Goal: Entertainment & Leisure: Browse casually

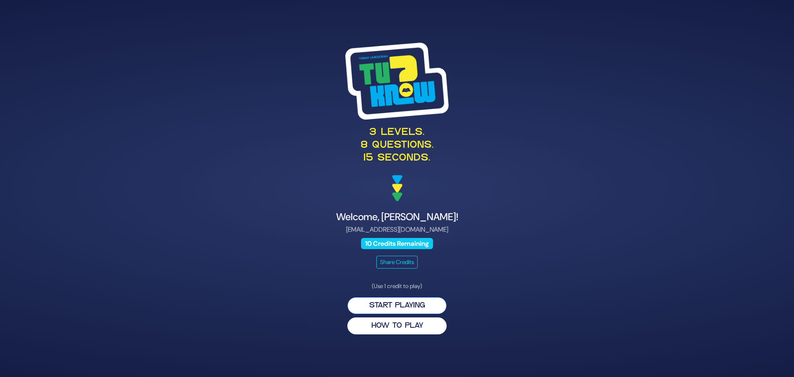
click at [382, 305] on button "Start Playing" at bounding box center [397, 305] width 99 height 17
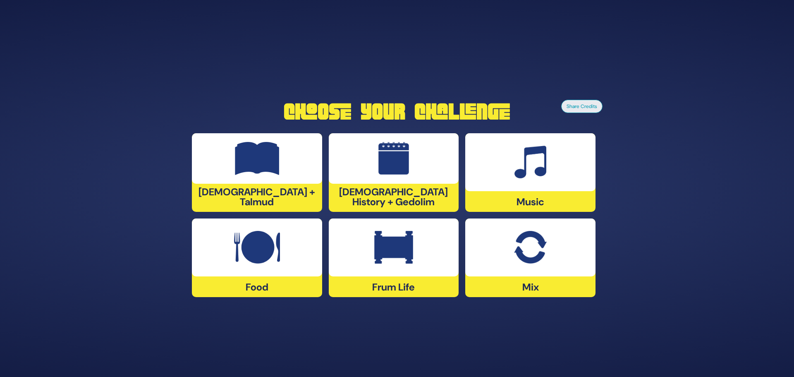
click at [567, 260] on div at bounding box center [530, 247] width 130 height 58
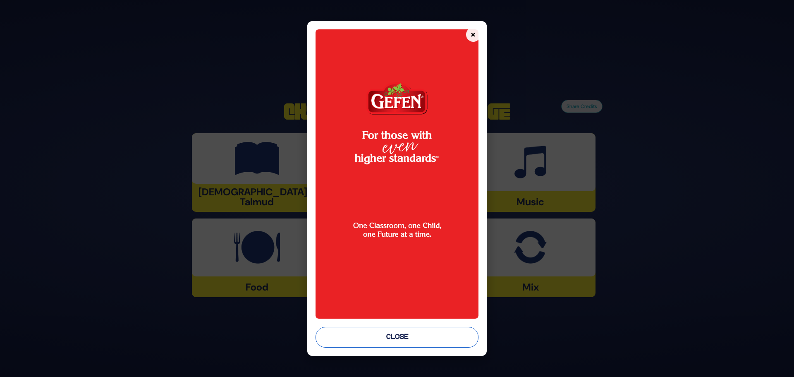
click at [401, 337] on button "Close" at bounding box center [397, 337] width 163 height 21
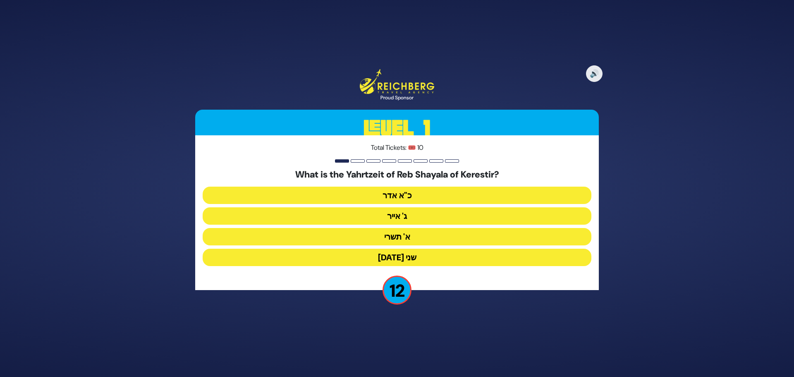
click at [442, 197] on button "כ"א אדר" at bounding box center [397, 195] width 389 height 17
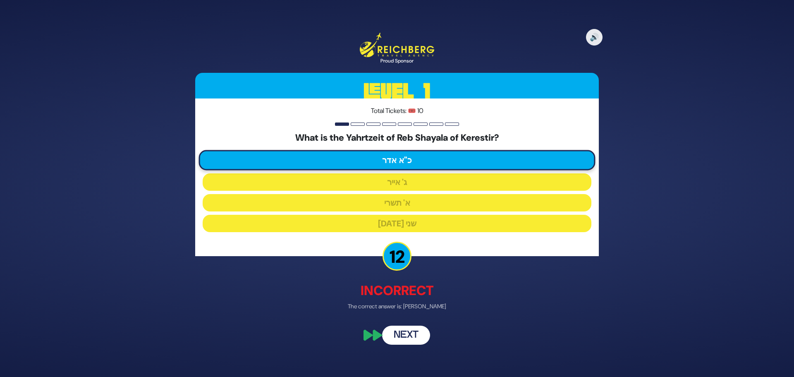
click at [415, 336] on button "Next" at bounding box center [406, 334] width 48 height 19
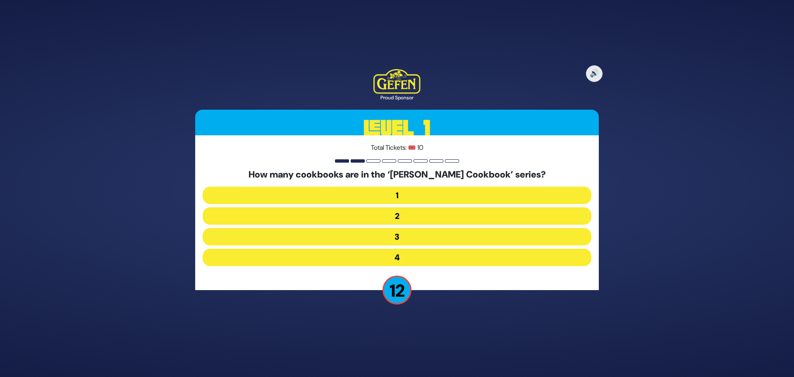
click at [402, 254] on button "4" at bounding box center [397, 257] width 389 height 17
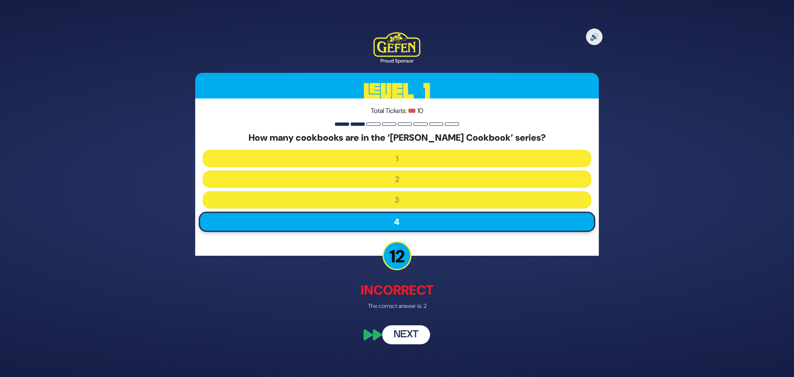
click at [397, 336] on button "Next" at bounding box center [406, 335] width 48 height 19
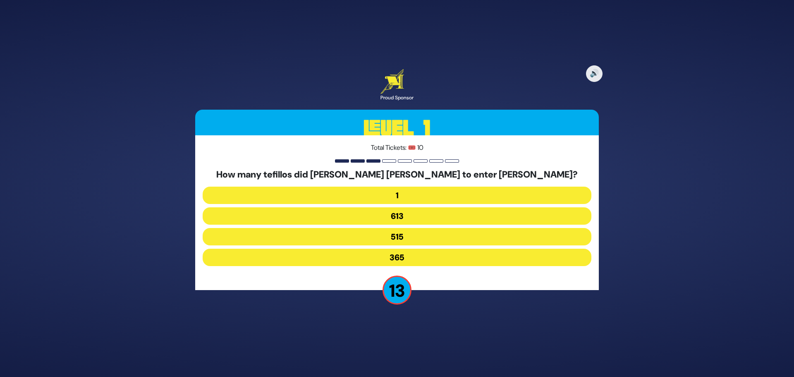
click at [403, 217] on button "613" at bounding box center [397, 215] width 389 height 17
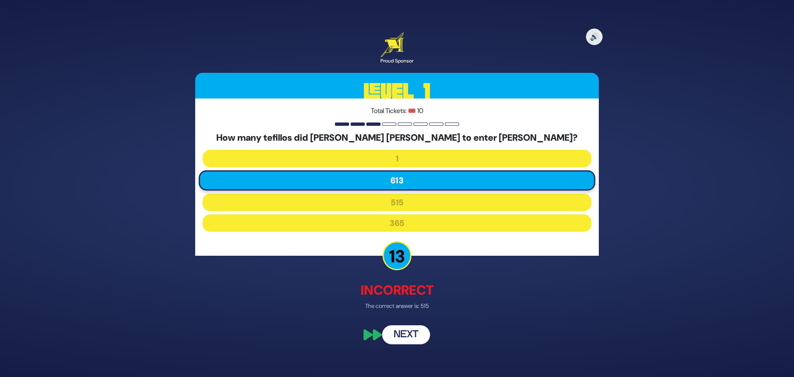
click at [409, 335] on button "Next" at bounding box center [406, 335] width 48 height 19
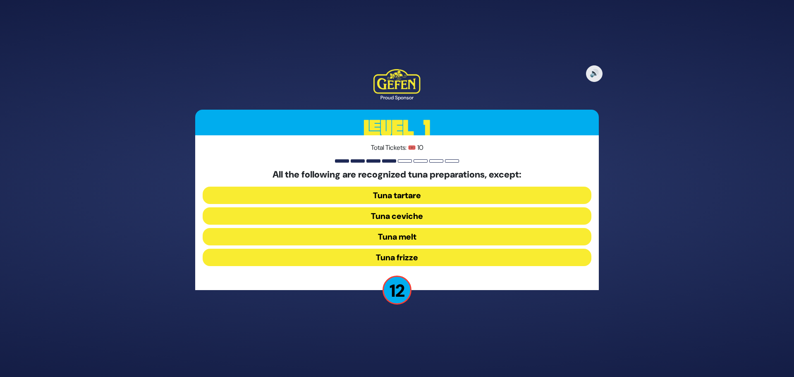
click at [417, 258] on button "Tuna frizze" at bounding box center [397, 257] width 389 height 17
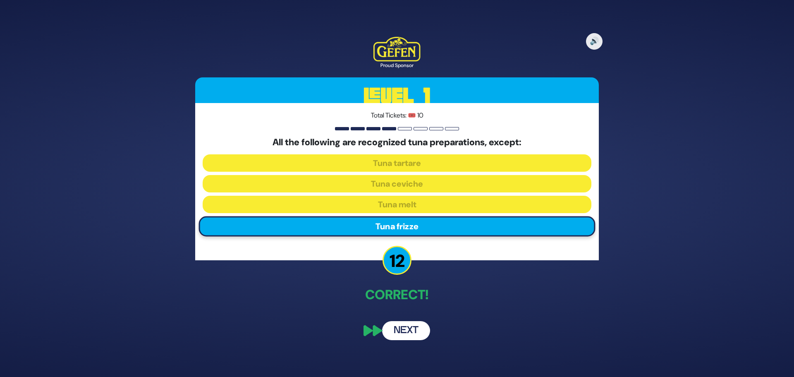
click at [405, 334] on button "Next" at bounding box center [406, 330] width 48 height 19
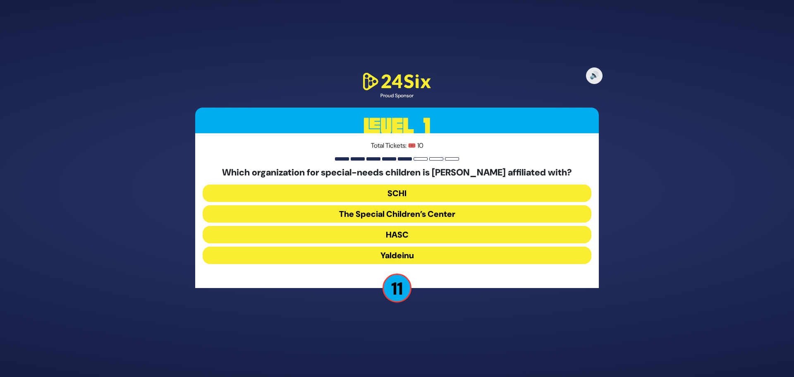
click at [388, 196] on button "SCHI" at bounding box center [397, 193] width 389 height 17
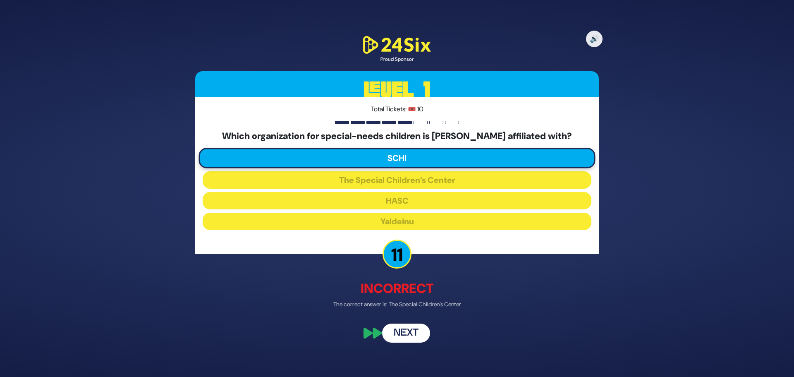
click at [413, 335] on button "Next" at bounding box center [406, 333] width 48 height 19
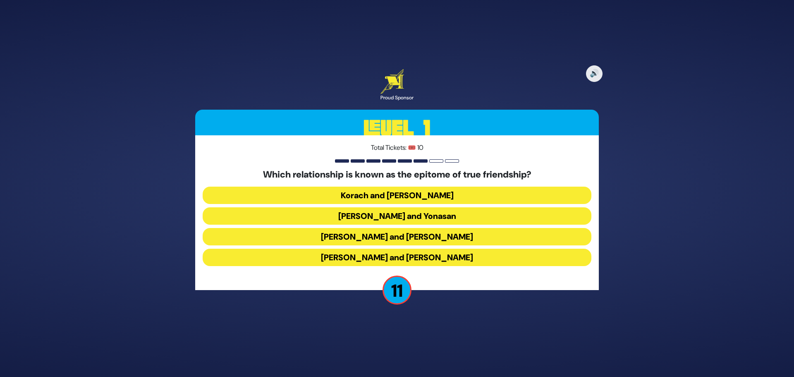
click at [409, 214] on button "Dovid and Yonasan" at bounding box center [397, 215] width 389 height 17
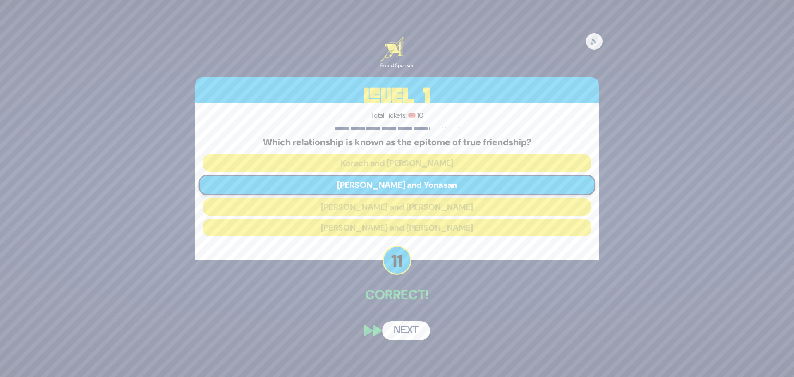
click at [405, 329] on button "Next" at bounding box center [406, 330] width 48 height 19
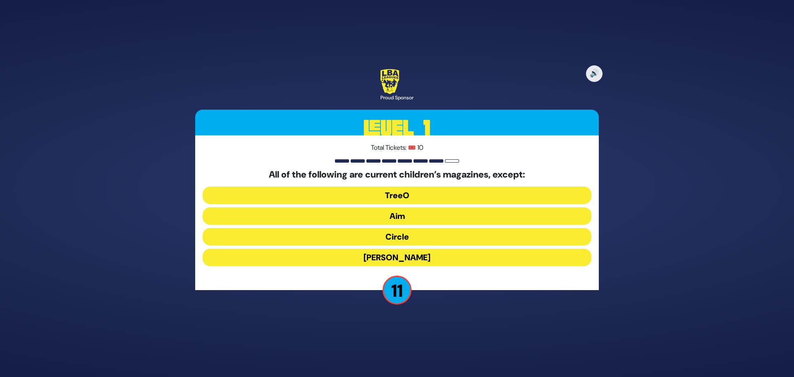
click at [384, 257] on button "Mishpacha Jr." at bounding box center [397, 257] width 389 height 17
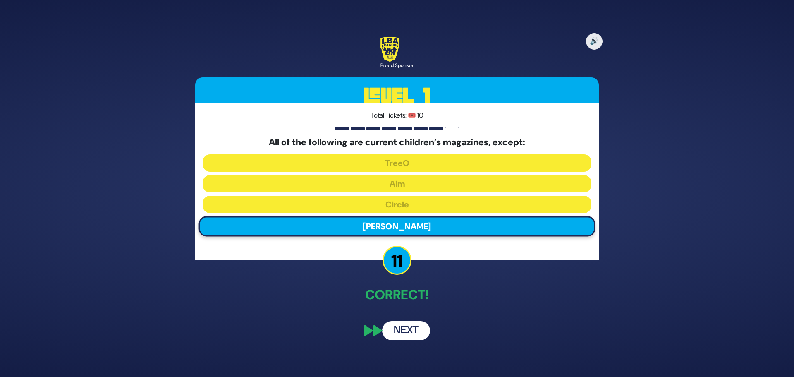
click at [403, 331] on button "Next" at bounding box center [406, 330] width 48 height 19
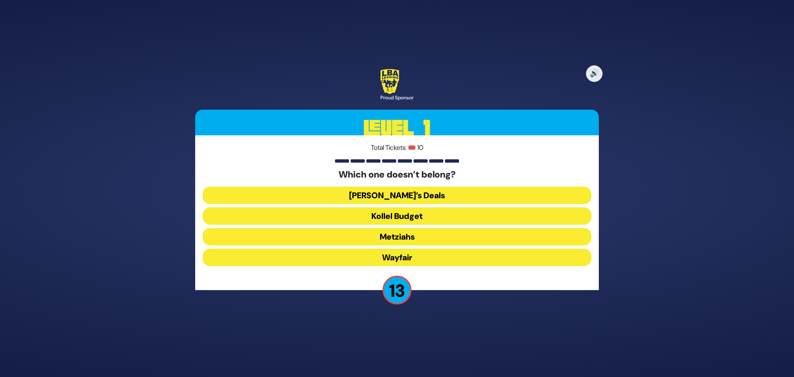
click at [422, 256] on button "Wayfair" at bounding box center [397, 257] width 389 height 17
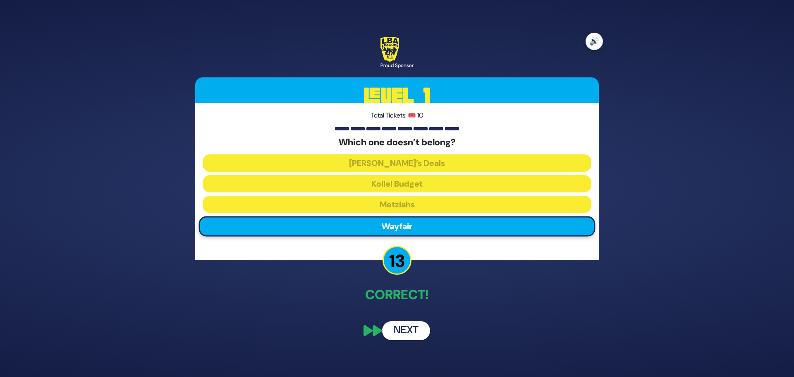
click at [593, 38] on button "🔊" at bounding box center [594, 41] width 17 height 17
click at [418, 330] on button "Next" at bounding box center [406, 330] width 48 height 19
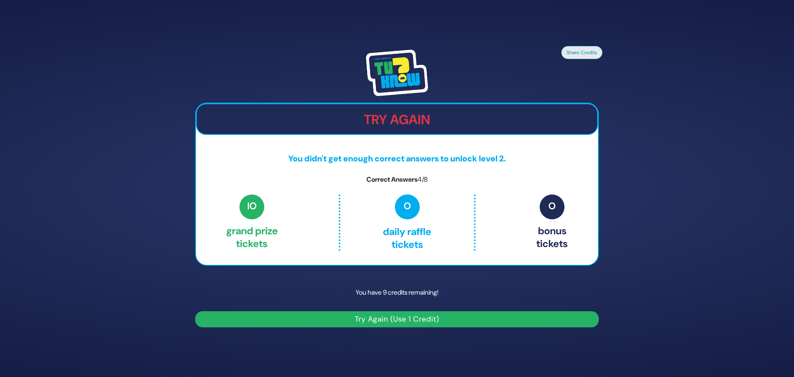
click at [400, 320] on button "Try Again (Use 1 Credit)" at bounding box center [397, 319] width 404 height 16
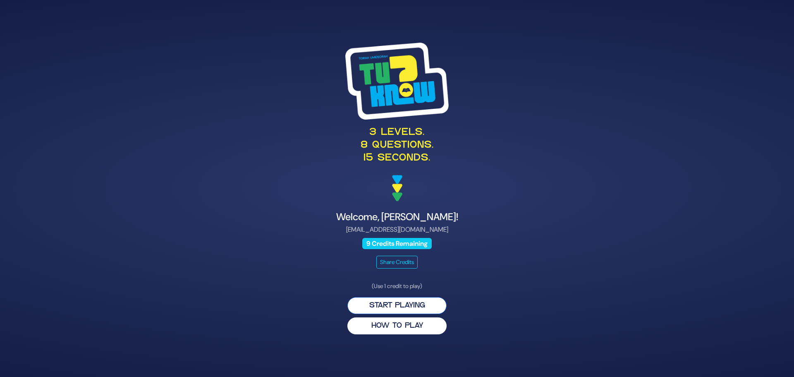
click at [400, 306] on button "Start Playing" at bounding box center [397, 305] width 99 height 17
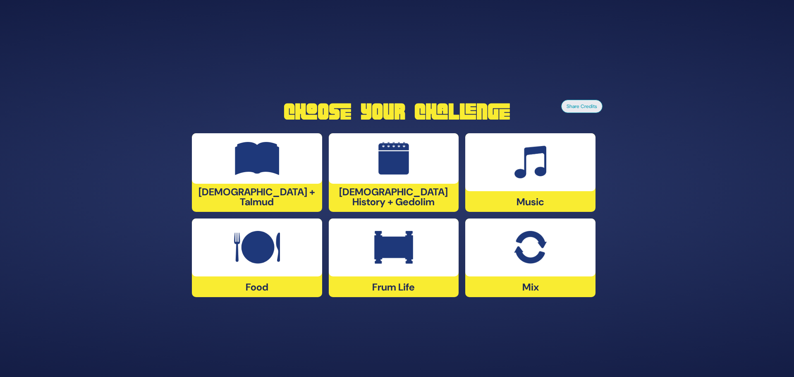
click at [536, 252] on img at bounding box center [530, 247] width 32 height 33
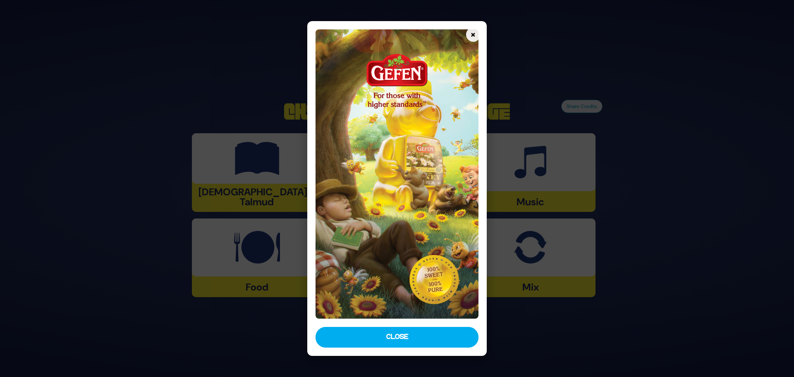
click at [424, 333] on button "Close" at bounding box center [397, 337] width 163 height 21
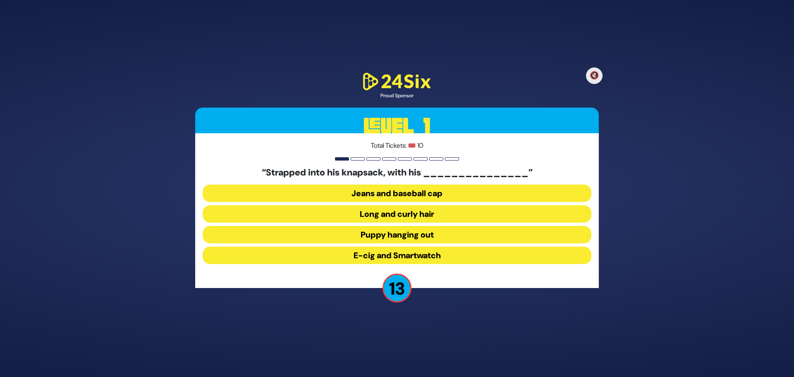
click at [387, 215] on button "Long and curly hair" at bounding box center [397, 213] width 389 height 17
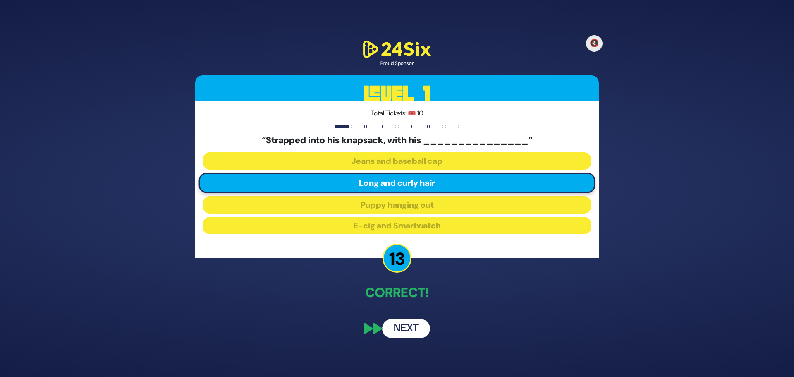
click at [405, 326] on button "Next" at bounding box center [406, 328] width 48 height 19
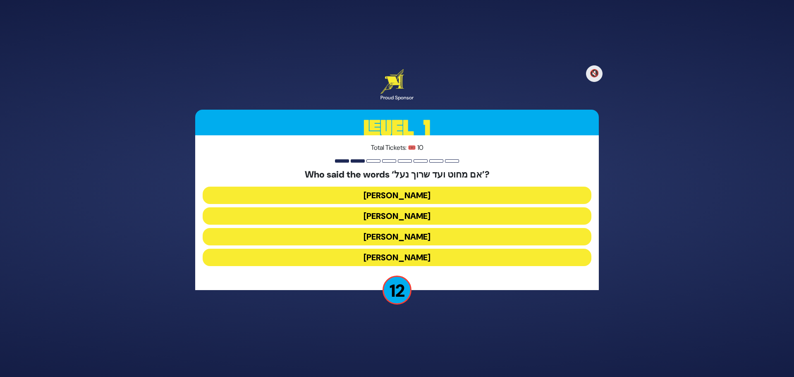
click at [410, 239] on button "[PERSON_NAME]" at bounding box center [397, 236] width 389 height 17
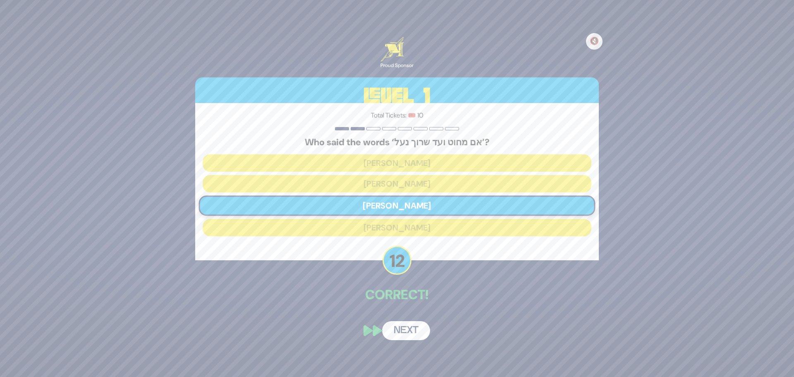
click at [406, 333] on button "Next" at bounding box center [406, 330] width 48 height 19
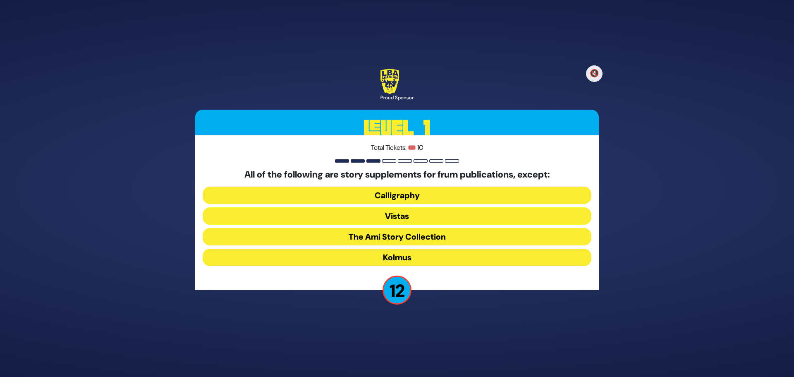
click at [395, 258] on button "Kolmus" at bounding box center [397, 257] width 389 height 17
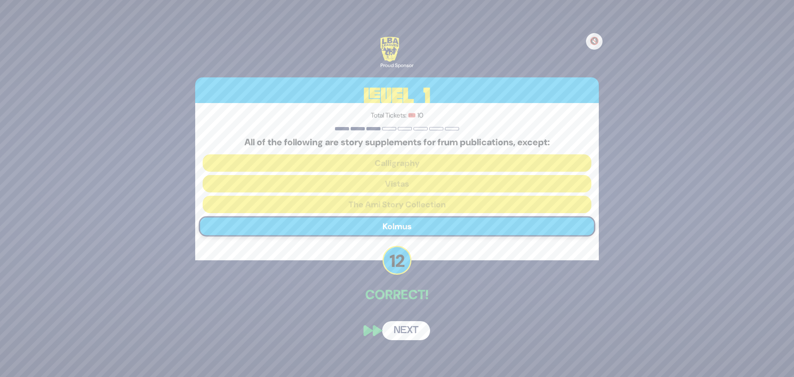
click at [415, 337] on button "Next" at bounding box center [406, 330] width 48 height 19
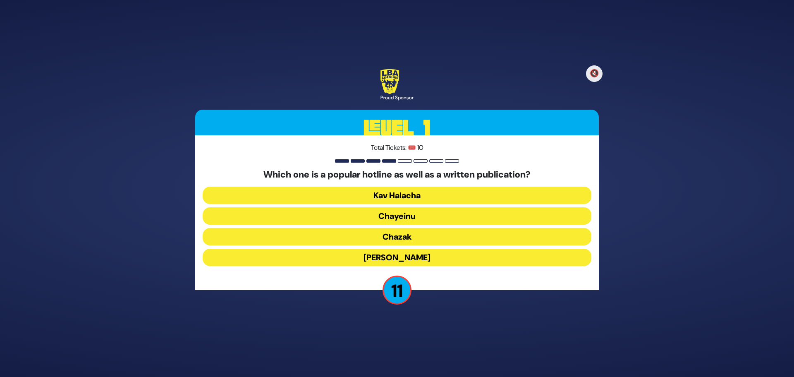
click at [398, 237] on button "Chazak" at bounding box center [397, 236] width 389 height 17
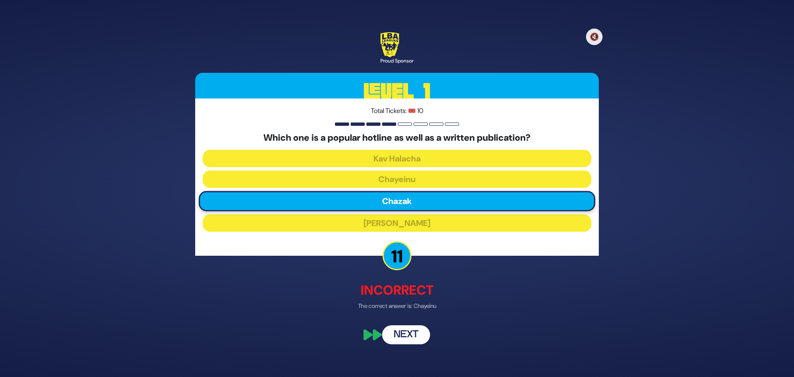
click at [401, 331] on button "Next" at bounding box center [406, 335] width 48 height 19
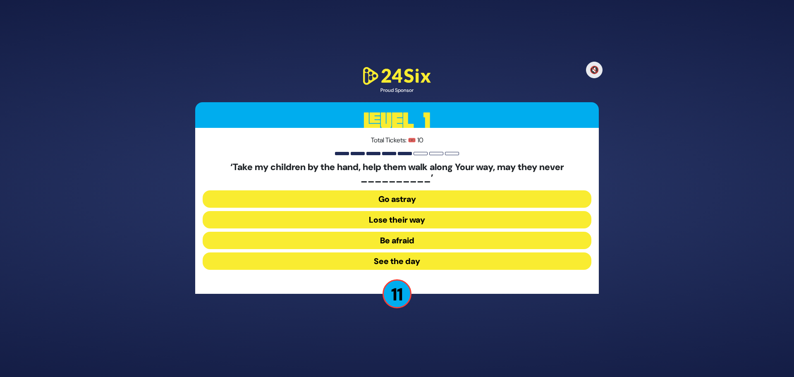
click at [441, 201] on button "Go astray" at bounding box center [397, 198] width 389 height 17
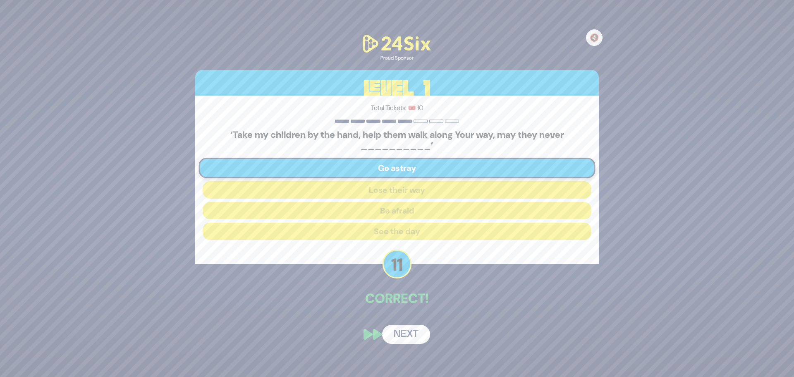
click at [417, 339] on button "Next" at bounding box center [406, 334] width 48 height 19
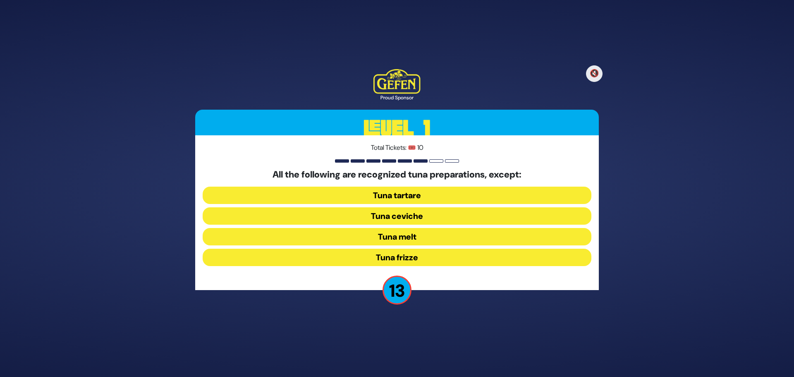
click at [405, 259] on button "Tuna frizze" at bounding box center [397, 257] width 389 height 17
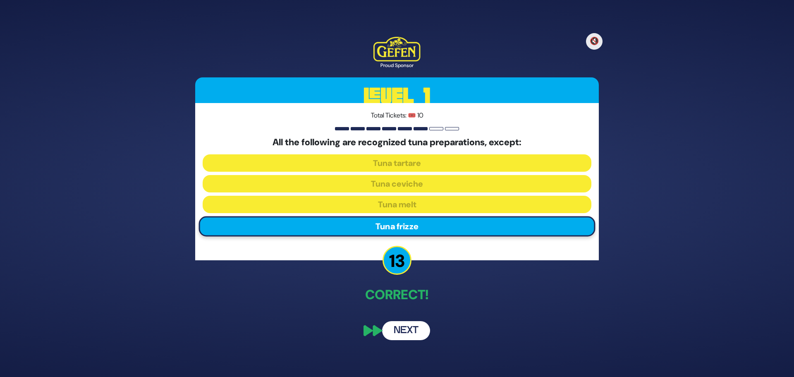
click at [407, 330] on button "Next" at bounding box center [406, 330] width 48 height 19
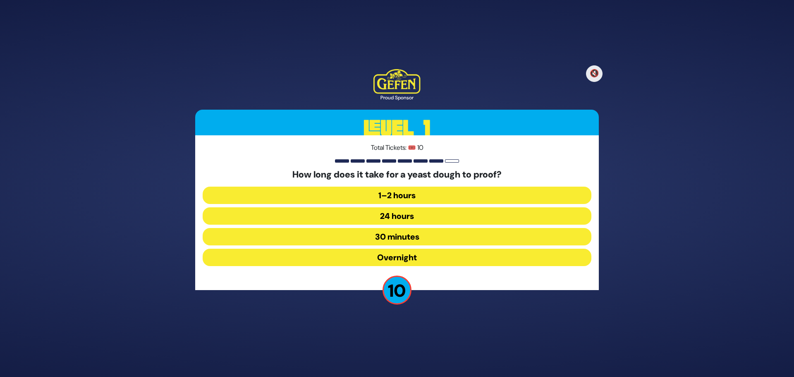
click at [398, 237] on button "30 minutes" at bounding box center [397, 236] width 389 height 17
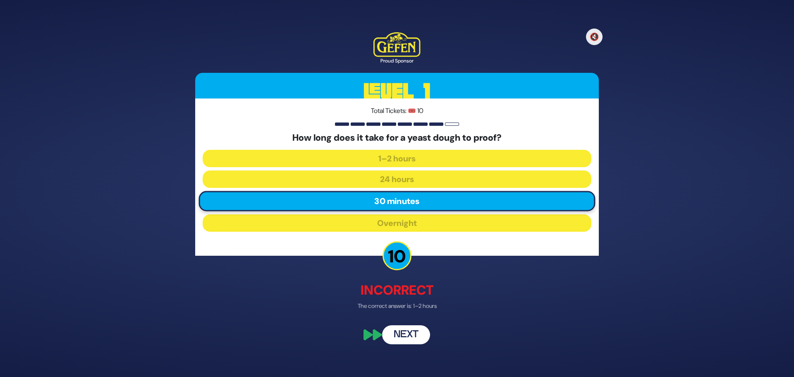
click at [405, 335] on button "Next" at bounding box center [406, 335] width 48 height 19
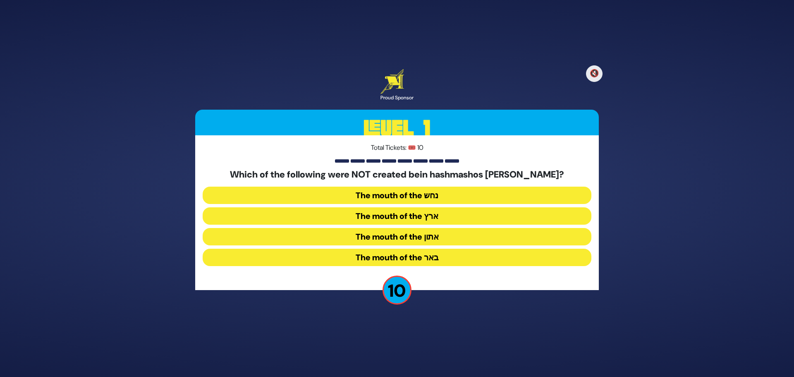
click at [422, 194] on button "The mouth of the נחש" at bounding box center [397, 195] width 389 height 17
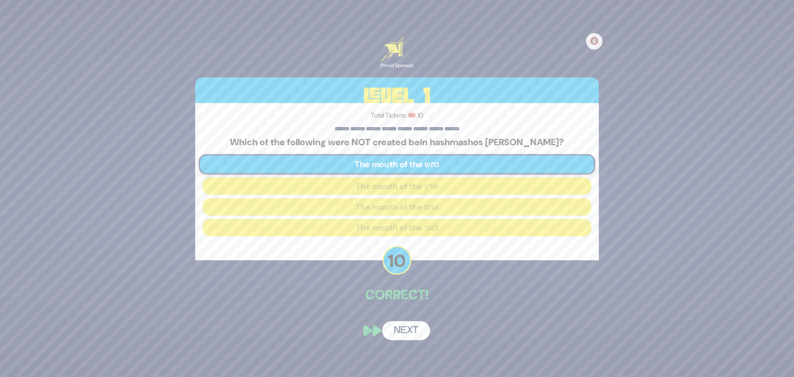
click at [406, 335] on button "Next" at bounding box center [406, 330] width 48 height 19
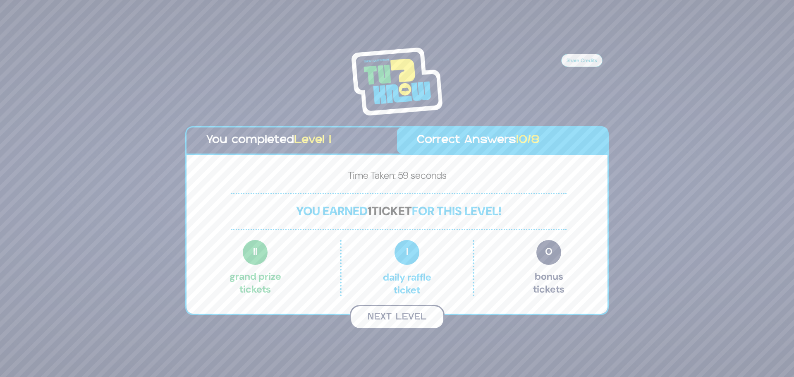
click at [413, 317] on button "Next Level" at bounding box center [397, 317] width 95 height 24
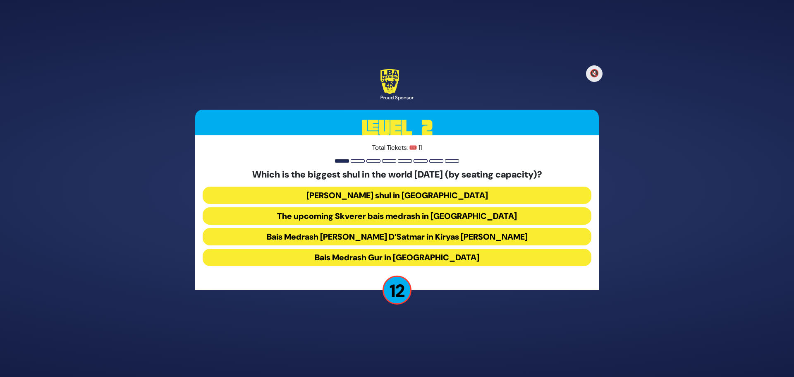
click at [374, 260] on button "Bais Medrash Gur in [GEOGRAPHIC_DATA]" at bounding box center [397, 257] width 389 height 17
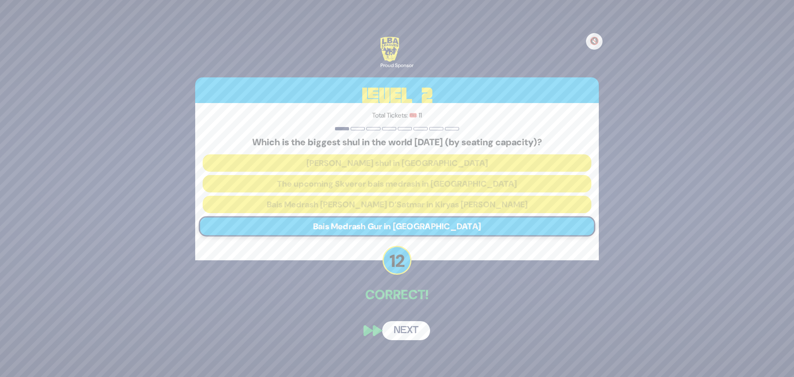
click at [412, 330] on button "Next" at bounding box center [406, 330] width 48 height 19
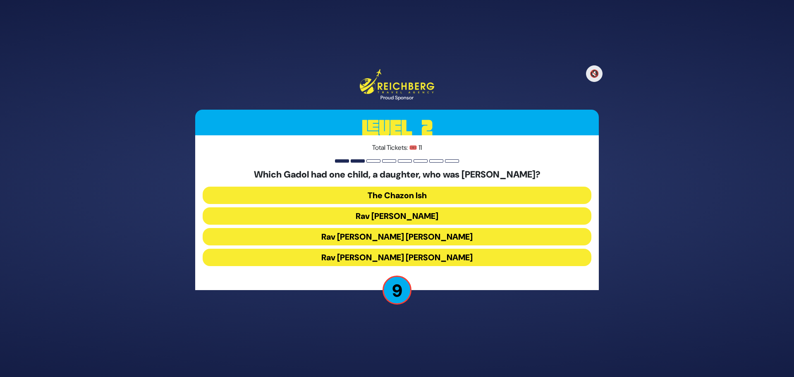
click at [400, 236] on button "Rav [PERSON_NAME] [PERSON_NAME]" at bounding box center [397, 236] width 389 height 17
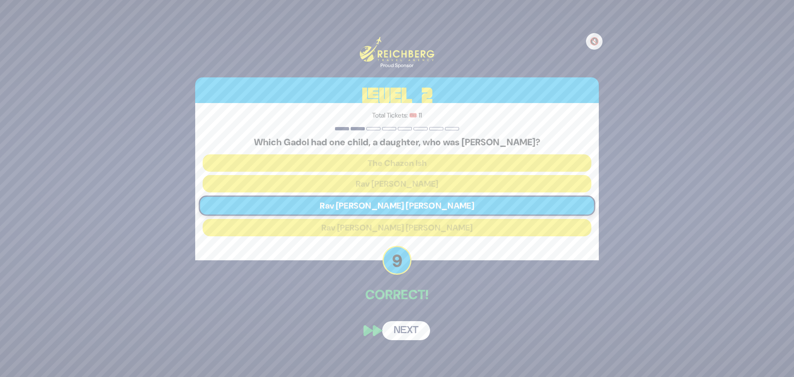
click at [407, 330] on button "Next" at bounding box center [406, 330] width 48 height 19
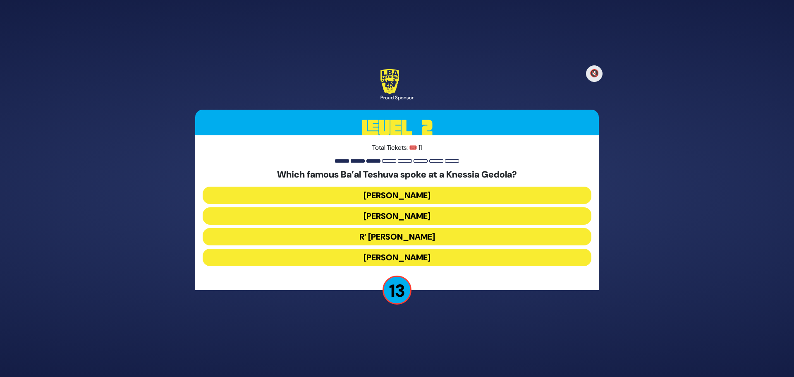
click at [417, 238] on button "R’ [PERSON_NAME]" at bounding box center [397, 236] width 389 height 17
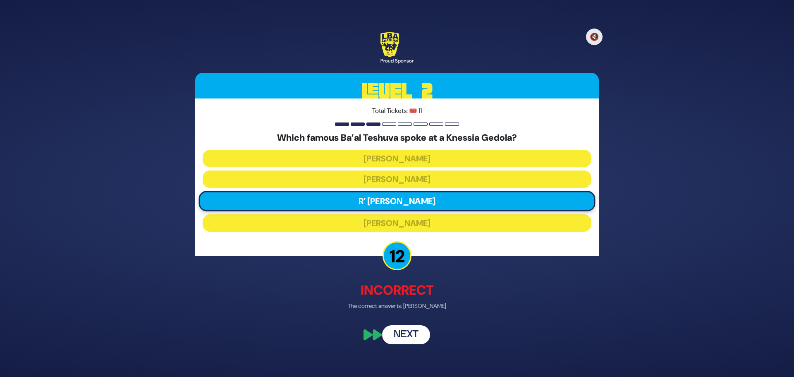
click at [400, 335] on button "Next" at bounding box center [406, 335] width 48 height 19
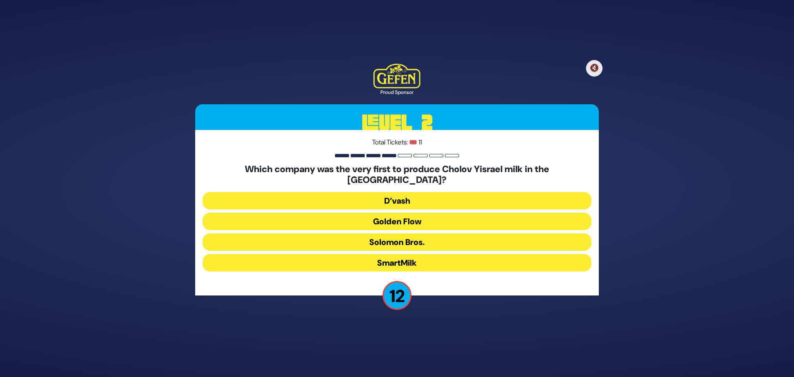
click at [489, 217] on button "Golden Flow" at bounding box center [397, 221] width 389 height 17
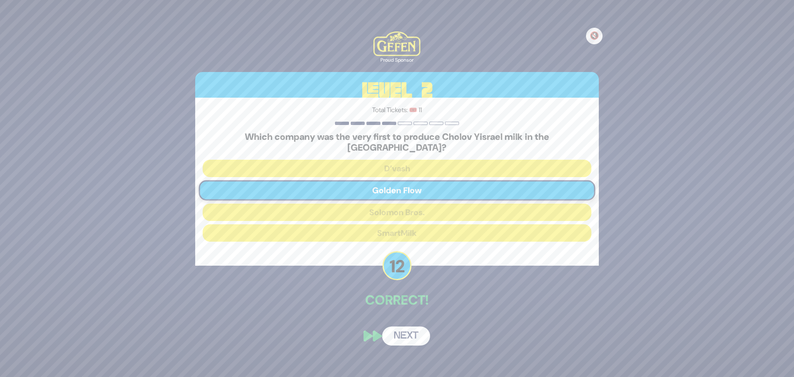
click at [401, 331] on button "Next" at bounding box center [406, 335] width 48 height 19
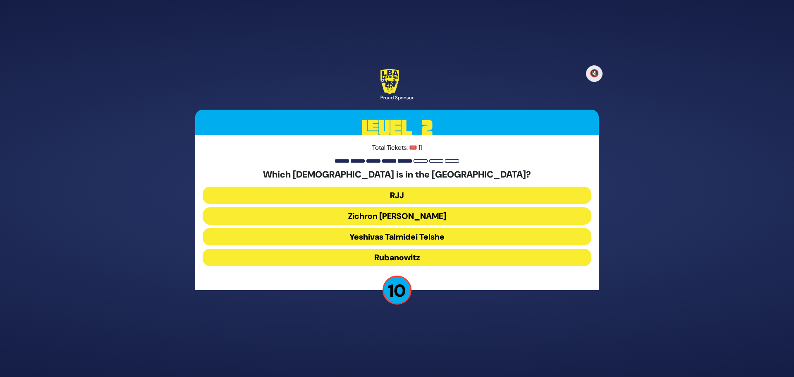
click at [408, 235] on button "Yeshivas Talmidei Telshe" at bounding box center [397, 236] width 389 height 17
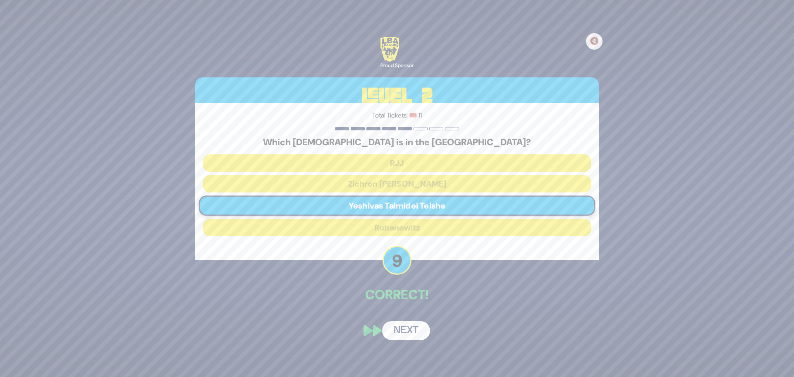
click at [401, 326] on button "Next" at bounding box center [406, 330] width 48 height 19
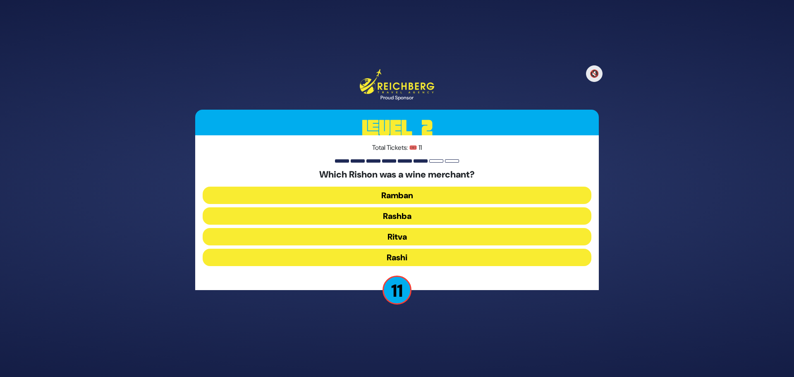
click at [405, 218] on button "Rashba" at bounding box center [397, 215] width 389 height 17
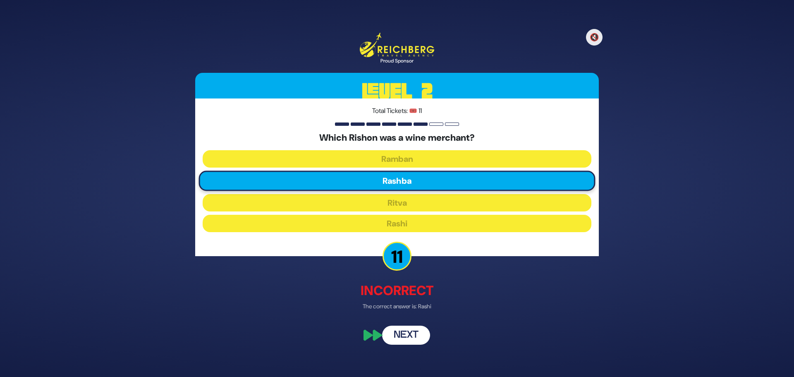
click at [415, 336] on button "Next" at bounding box center [406, 334] width 48 height 19
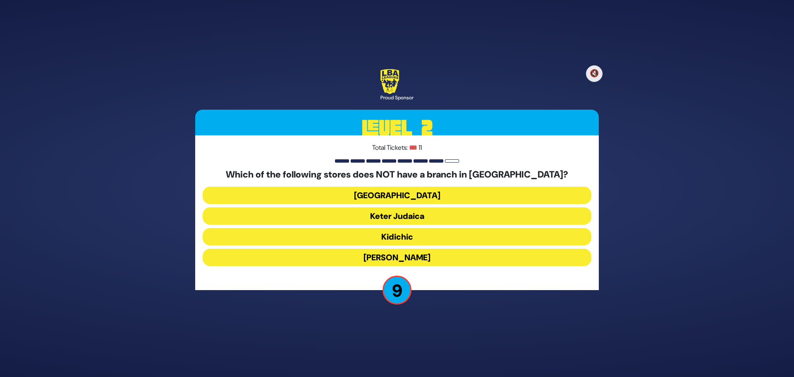
click at [396, 237] on button "Kidichic" at bounding box center [397, 236] width 389 height 17
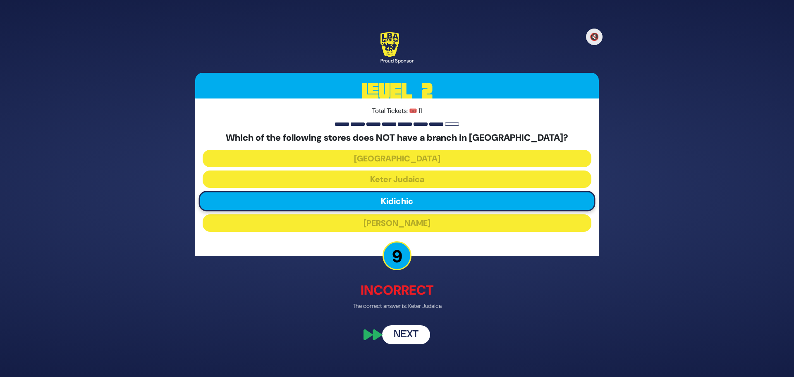
click at [400, 332] on button "Next" at bounding box center [406, 335] width 48 height 19
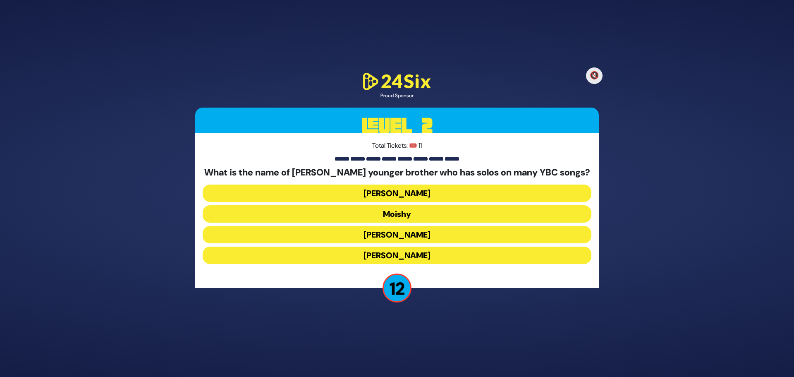
click at [410, 256] on button "[PERSON_NAME]" at bounding box center [397, 255] width 389 height 17
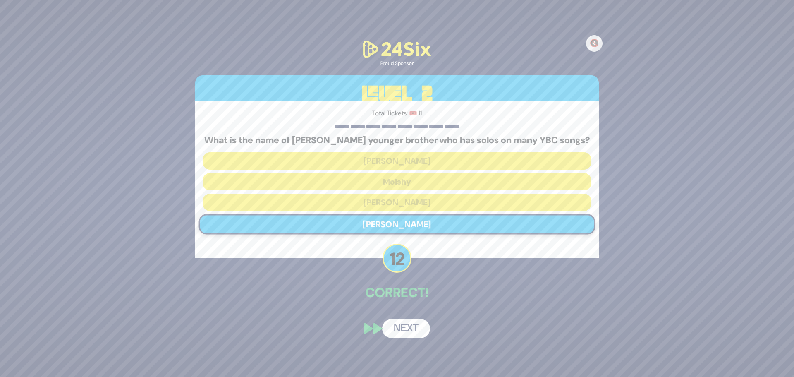
click at [395, 327] on button "Next" at bounding box center [406, 328] width 48 height 19
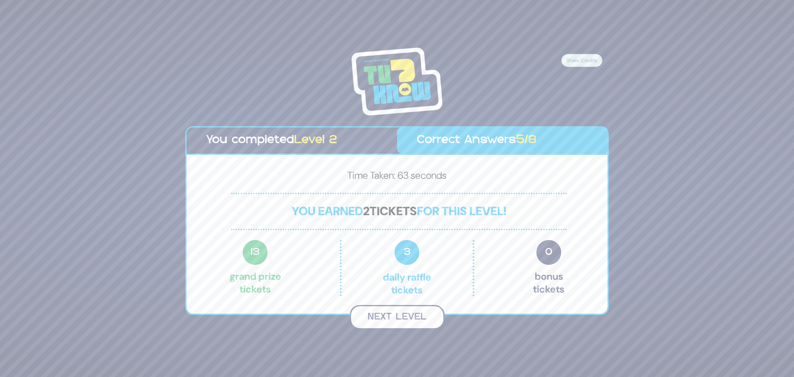
click at [403, 317] on button "Next Level" at bounding box center [397, 317] width 95 height 24
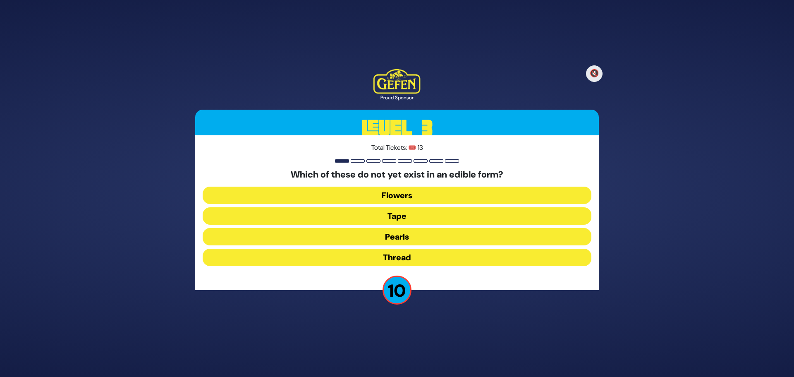
click at [415, 212] on button "Tape" at bounding box center [397, 215] width 389 height 17
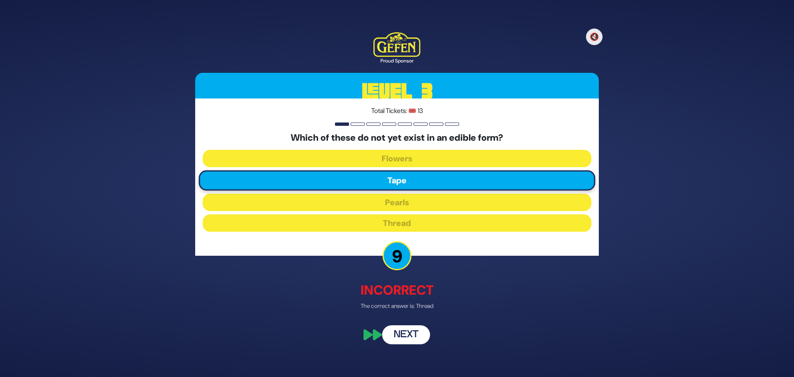
click at [412, 337] on button "Next" at bounding box center [406, 335] width 48 height 19
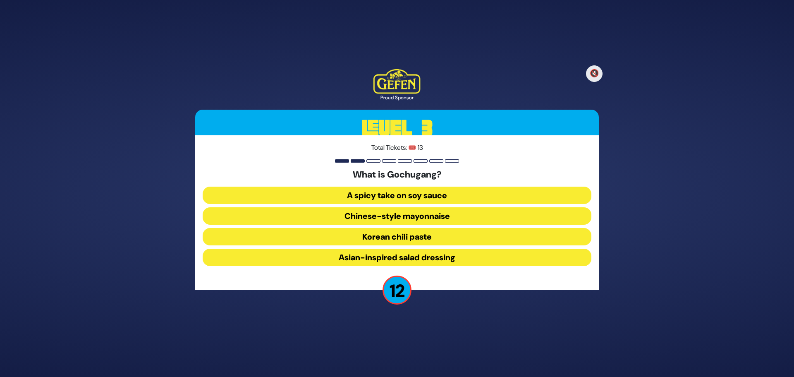
click at [391, 238] on button "Korean chili paste" at bounding box center [397, 236] width 389 height 17
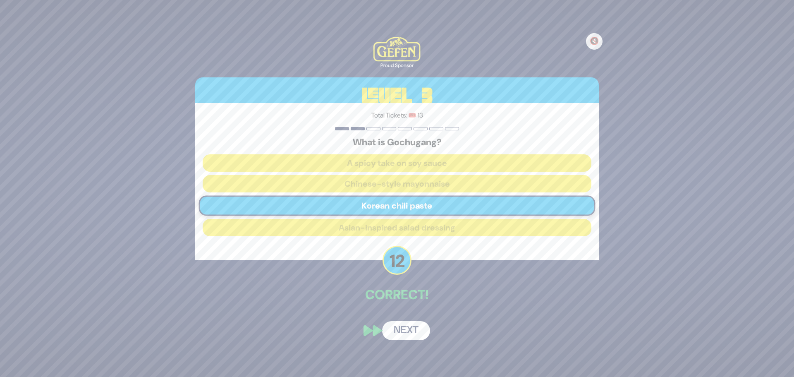
click at [413, 331] on button "Next" at bounding box center [406, 330] width 48 height 19
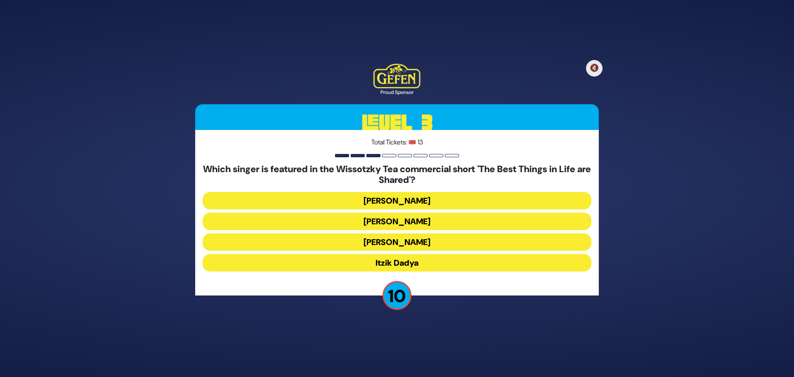
click at [392, 200] on button "[PERSON_NAME]" at bounding box center [397, 200] width 389 height 17
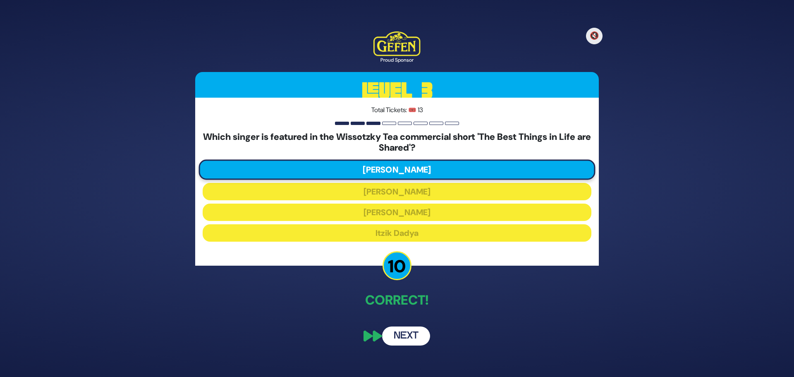
click at [411, 341] on button "Next" at bounding box center [406, 335] width 48 height 19
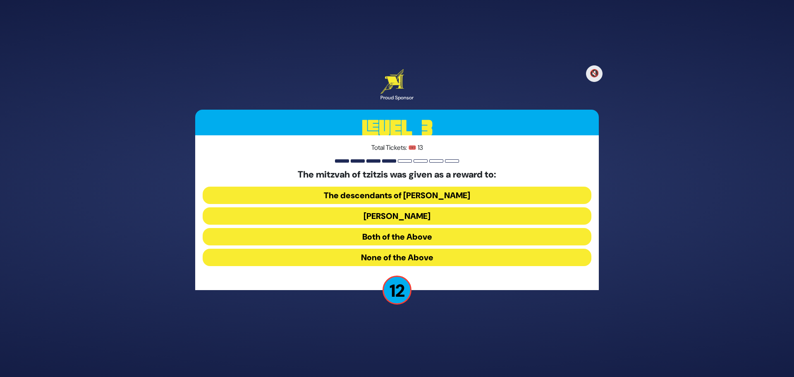
click at [387, 235] on button "Both of the Above" at bounding box center [397, 236] width 389 height 17
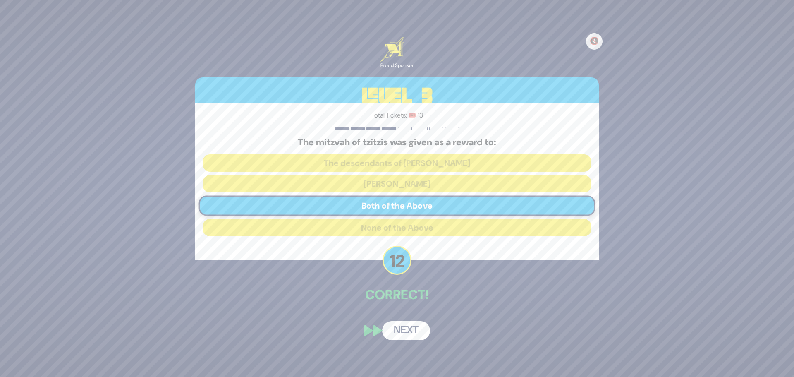
click at [389, 333] on button "Next" at bounding box center [406, 330] width 48 height 19
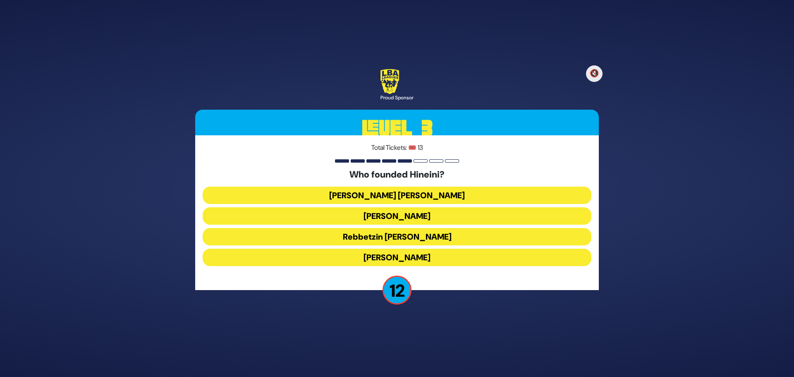
click at [449, 216] on button "[PERSON_NAME]" at bounding box center [397, 215] width 389 height 17
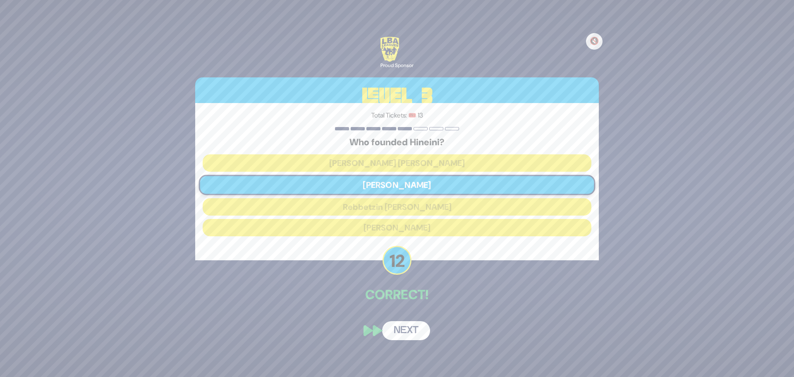
click at [410, 334] on button "Next" at bounding box center [406, 330] width 48 height 19
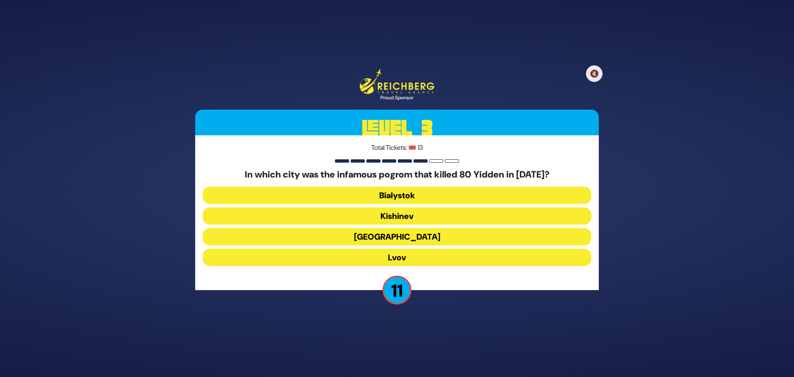
click at [391, 240] on button "[GEOGRAPHIC_DATA]" at bounding box center [397, 236] width 389 height 17
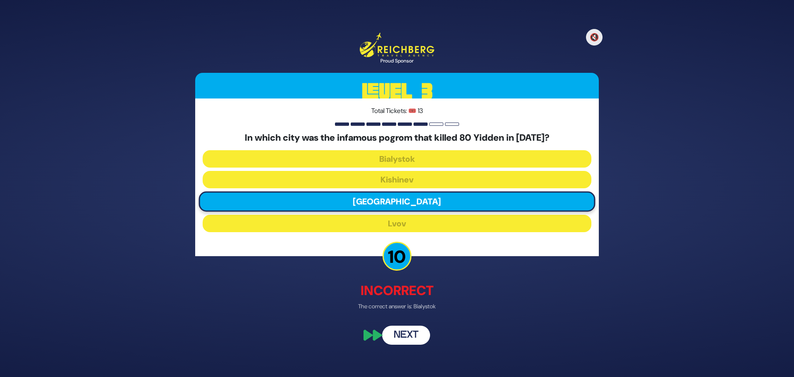
drag, startPoint x: 418, startPoint y: 338, endPoint x: 416, endPoint y: 335, distance: 4.5
click at [418, 338] on button "Next" at bounding box center [406, 334] width 48 height 19
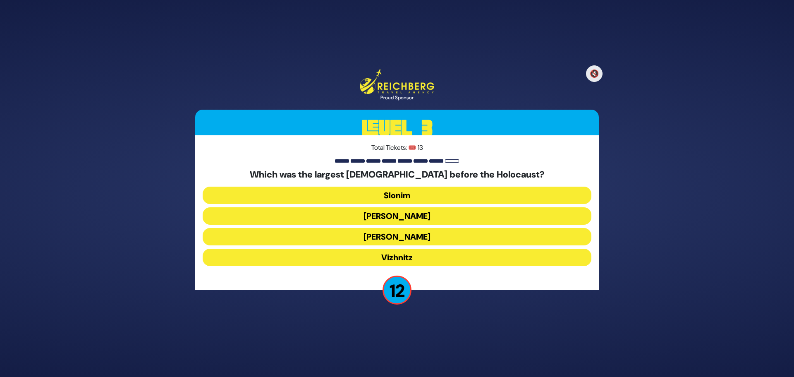
click at [411, 239] on button "[PERSON_NAME]" at bounding box center [397, 236] width 389 height 17
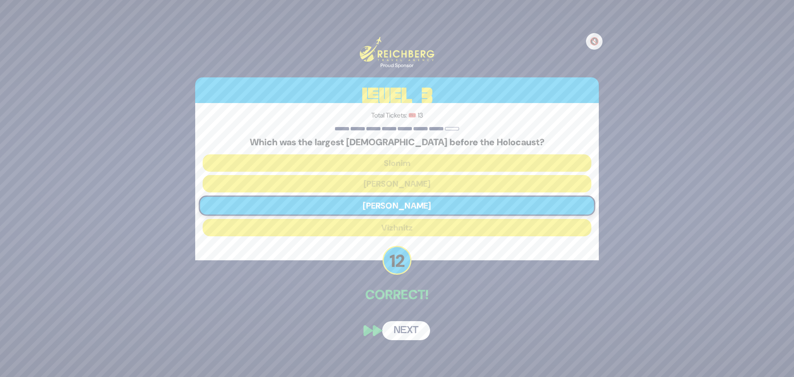
click at [404, 333] on button "Next" at bounding box center [406, 330] width 48 height 19
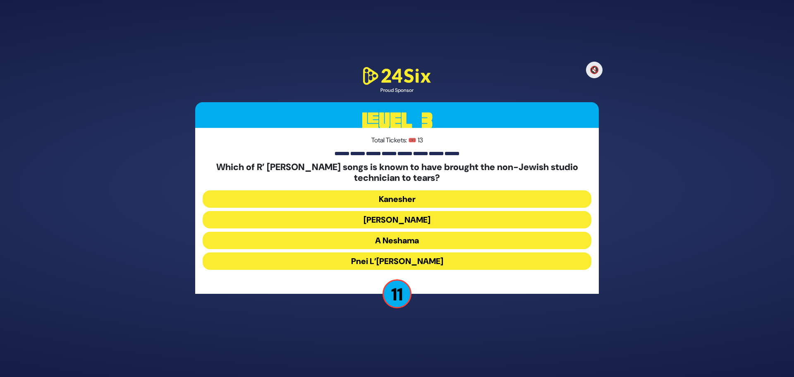
click at [398, 263] on button "Pnei L’[PERSON_NAME]" at bounding box center [397, 260] width 389 height 17
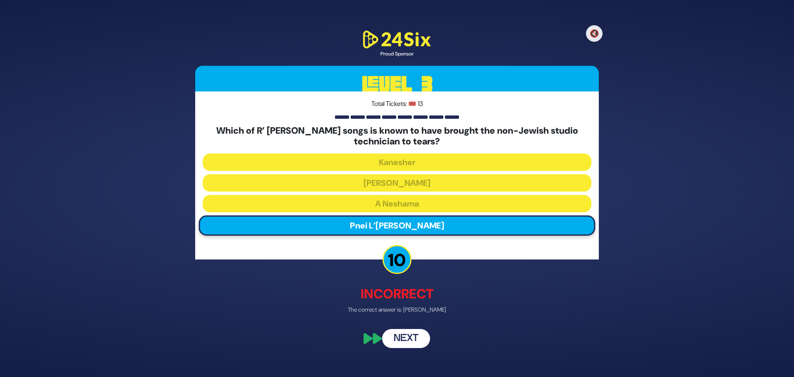
click at [408, 333] on button "Next" at bounding box center [406, 338] width 48 height 19
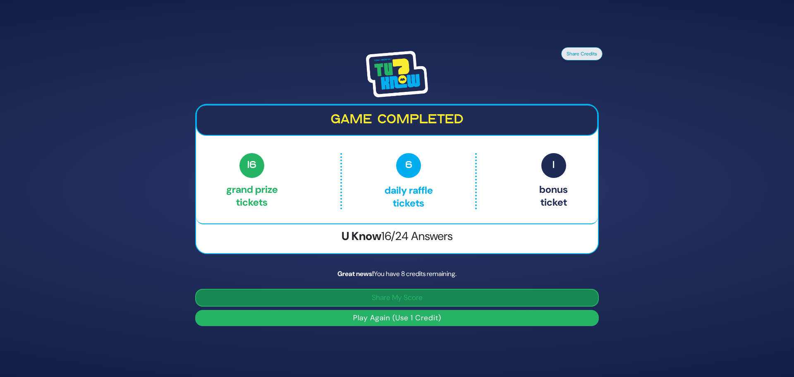
click at [408, 298] on button "Share My Score" at bounding box center [397, 298] width 404 height 18
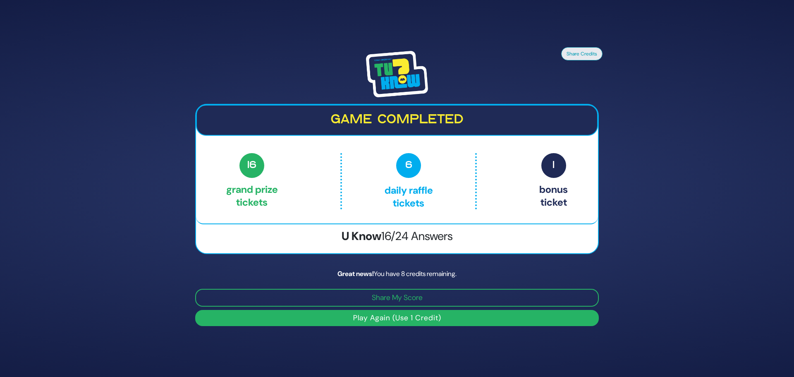
click at [382, 321] on button "Play Again (Use 1 Credit)" at bounding box center [397, 318] width 404 height 16
